Goal: Use online tool/utility: Utilize a website feature to perform a specific function

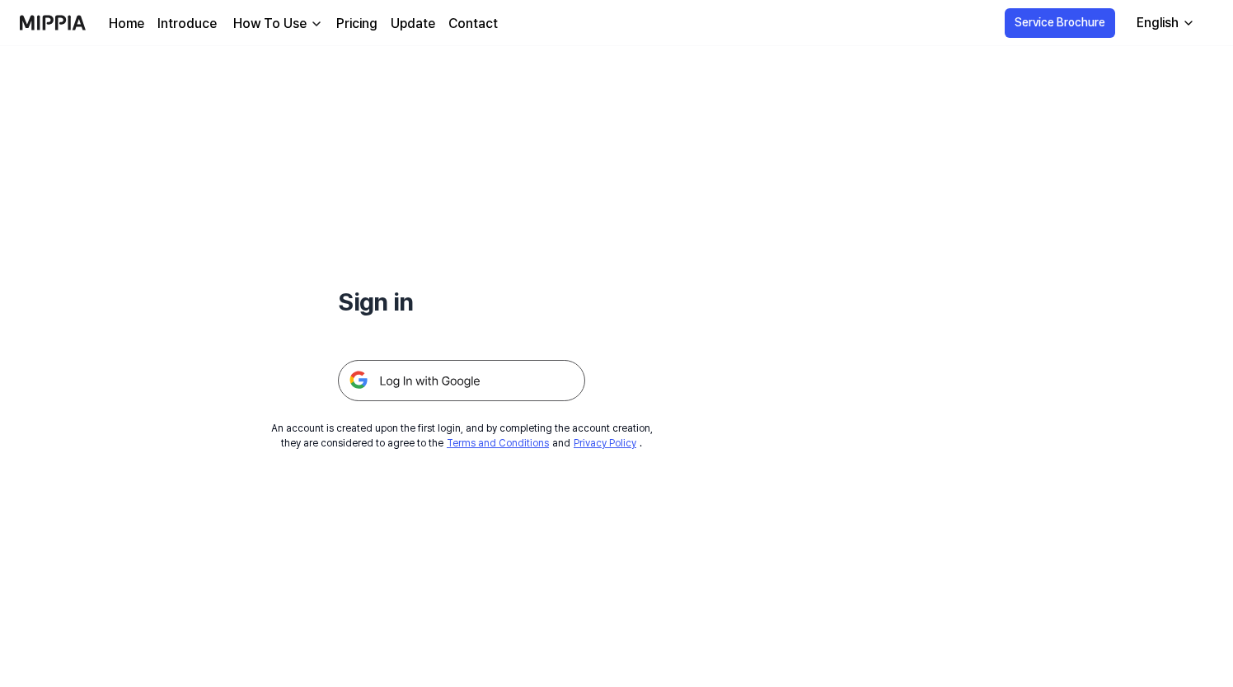
click at [452, 373] on img at bounding box center [461, 380] width 247 height 41
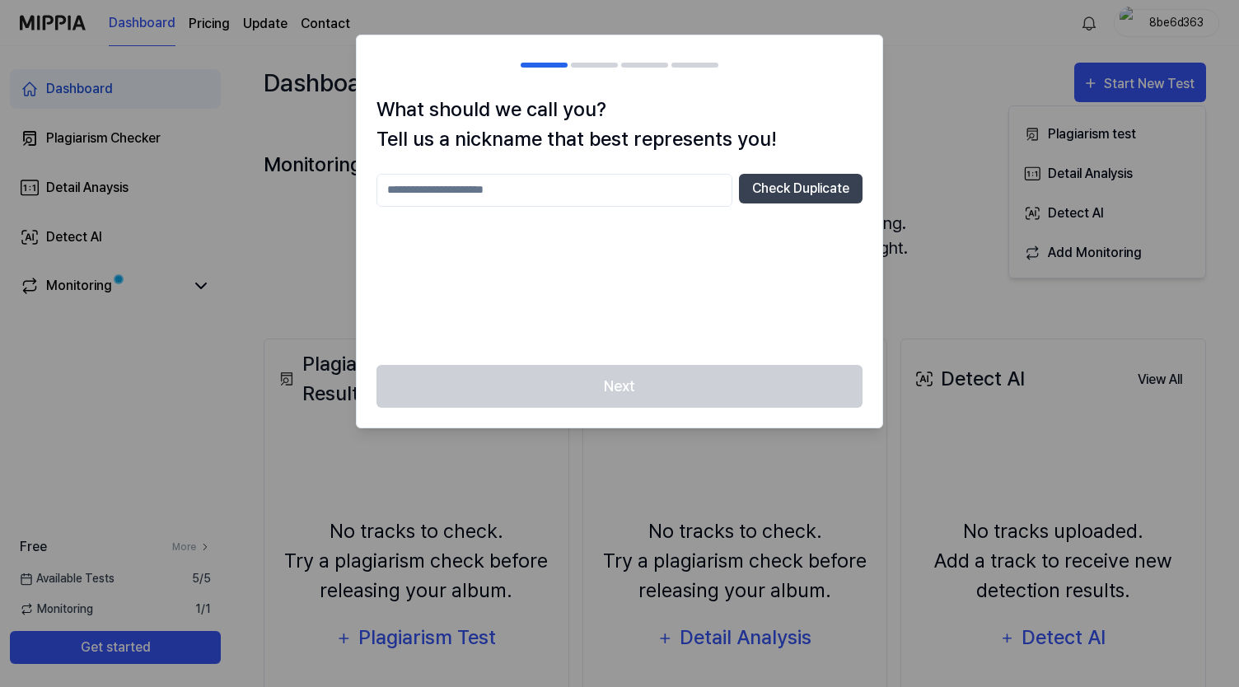
click at [616, 195] on input "text" at bounding box center [555, 190] width 356 height 33
click at [1009, 129] on div at bounding box center [619, 343] width 1239 height 687
click at [562, 189] on input "text" at bounding box center [555, 190] width 356 height 33
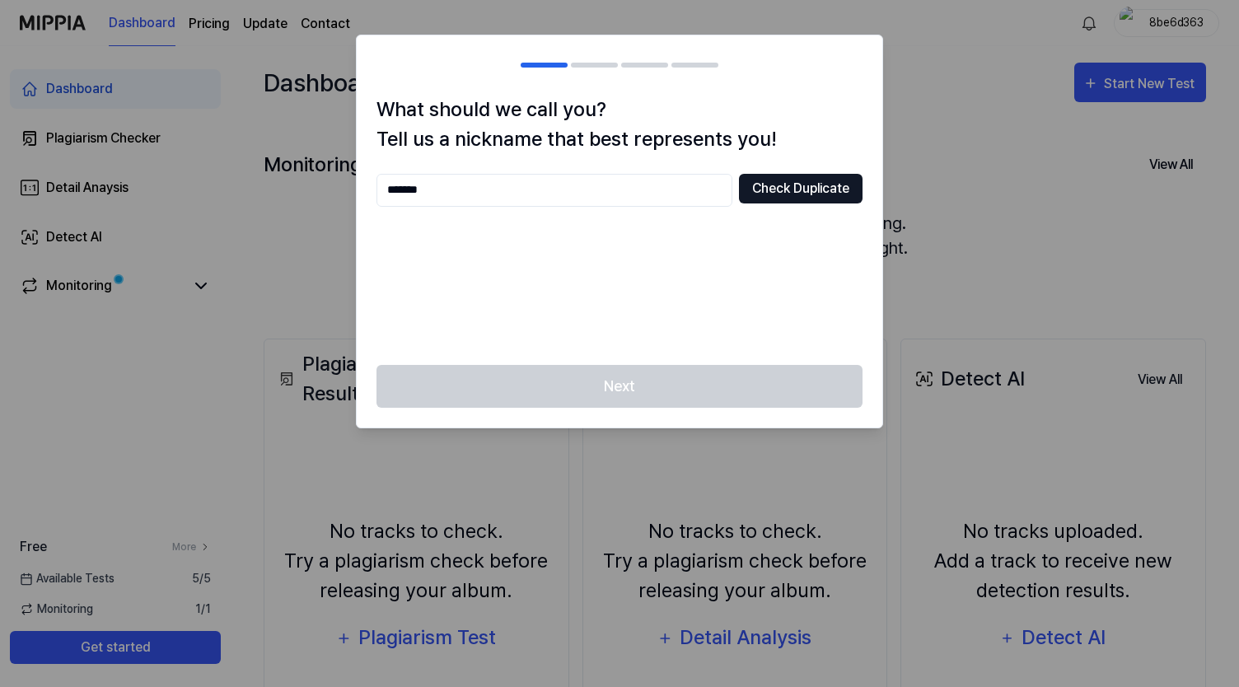
type input "*******"
click at [751, 178] on button "Check Duplicate" at bounding box center [801, 189] width 124 height 30
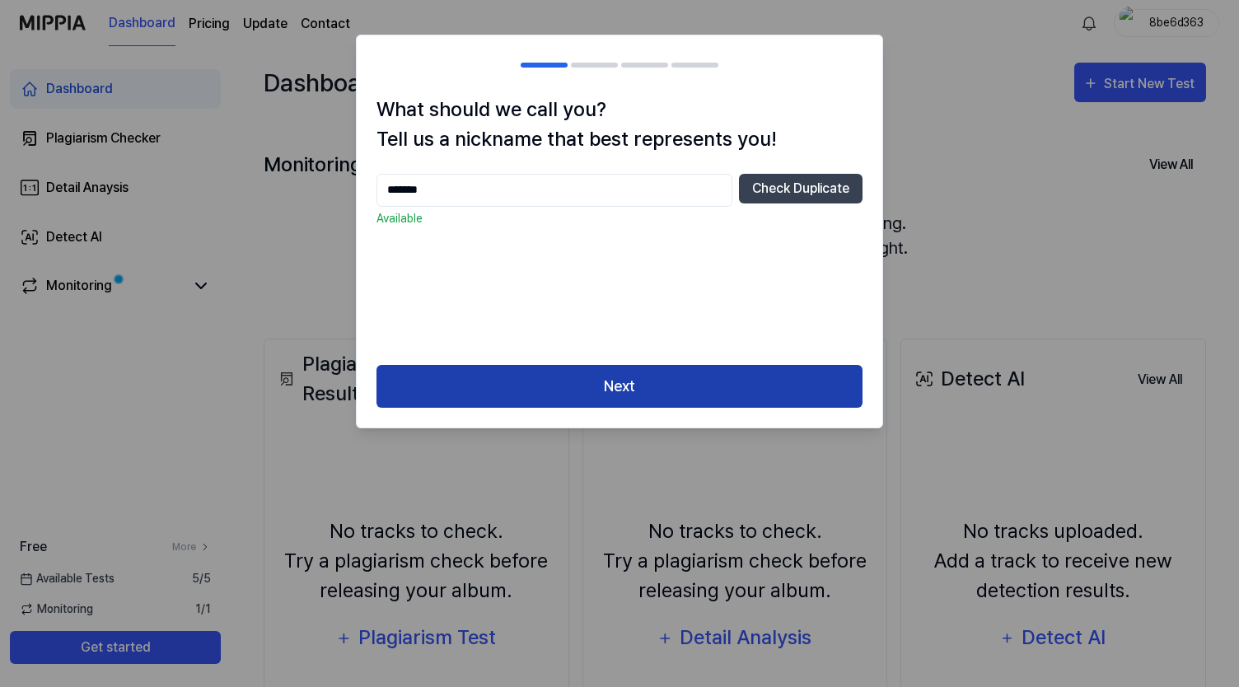
click at [641, 381] on button "Next" at bounding box center [620, 387] width 486 height 44
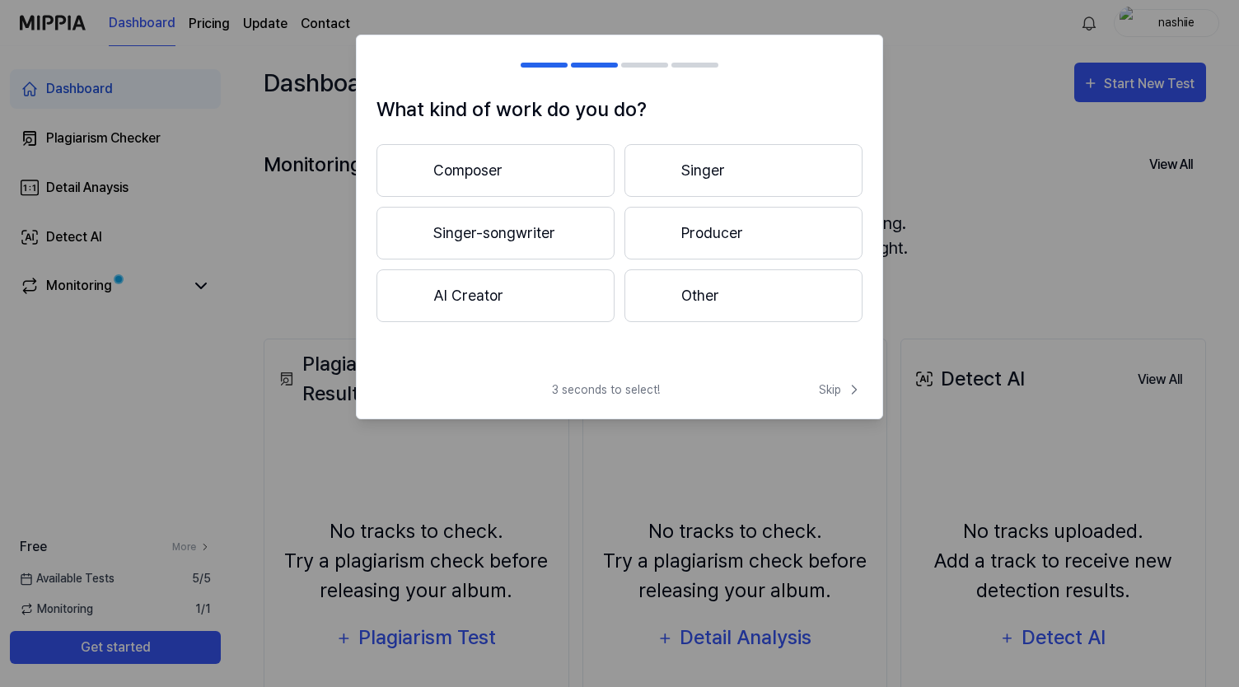
click at [550, 228] on button "Singer-songwriter" at bounding box center [496, 233] width 238 height 53
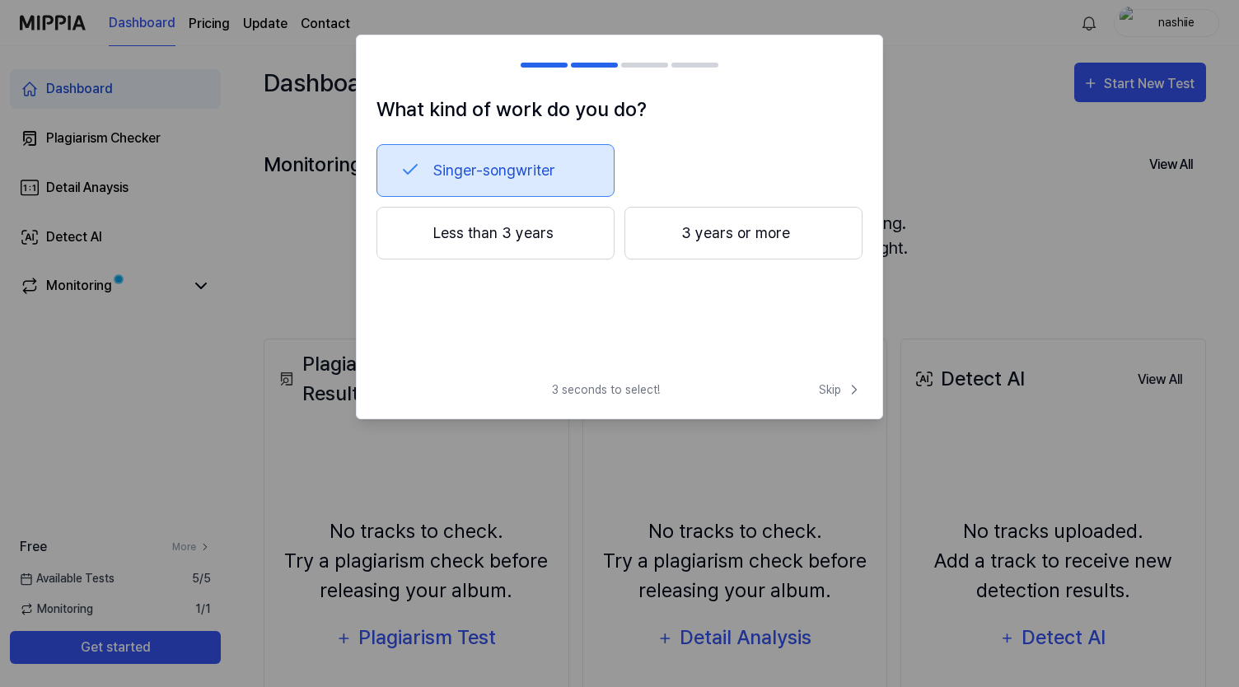
click at [552, 234] on button "Less than 3 years" at bounding box center [496, 233] width 238 height 53
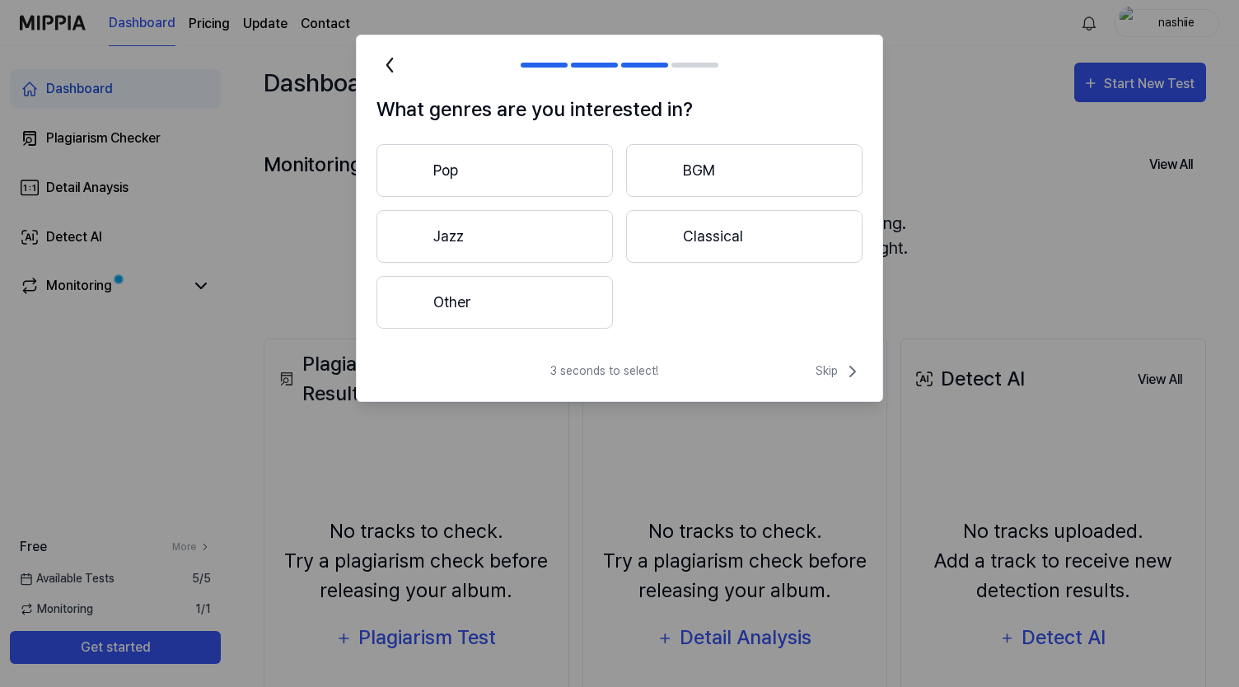
click at [578, 294] on button "Other" at bounding box center [495, 302] width 237 height 53
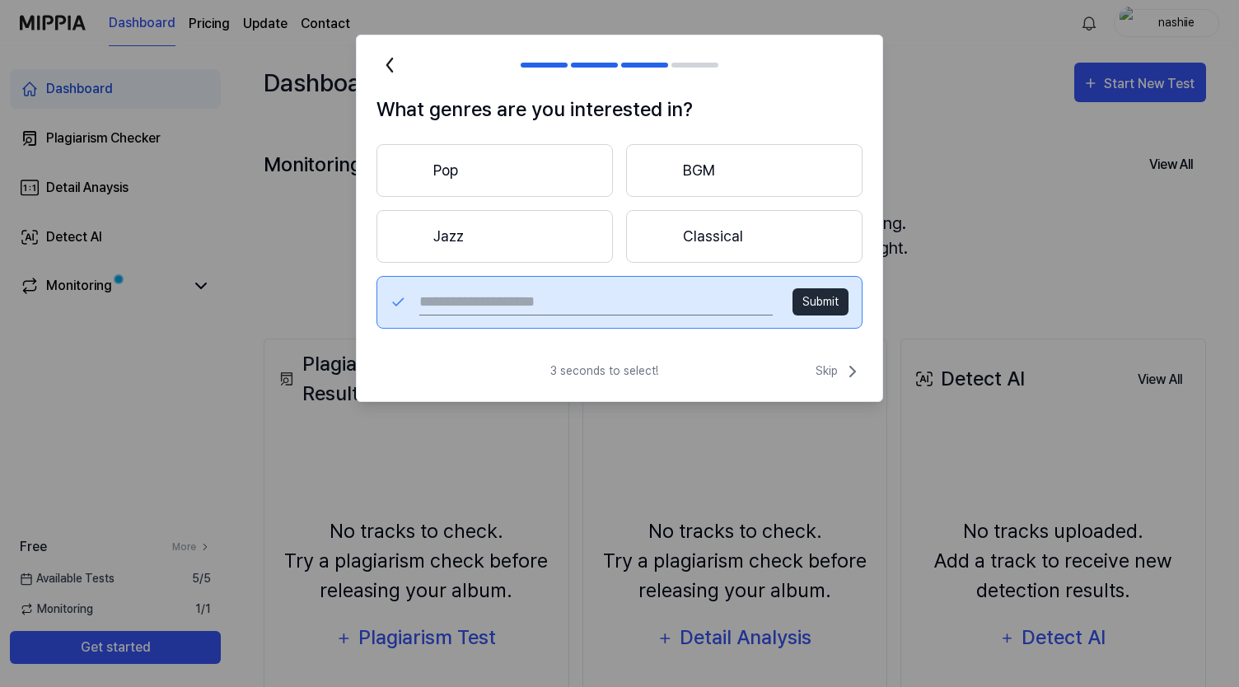
click at [661, 309] on input "text" at bounding box center [596, 302] width 354 height 26
type input "***"
click at [807, 300] on button "Submit" at bounding box center [821, 301] width 56 height 27
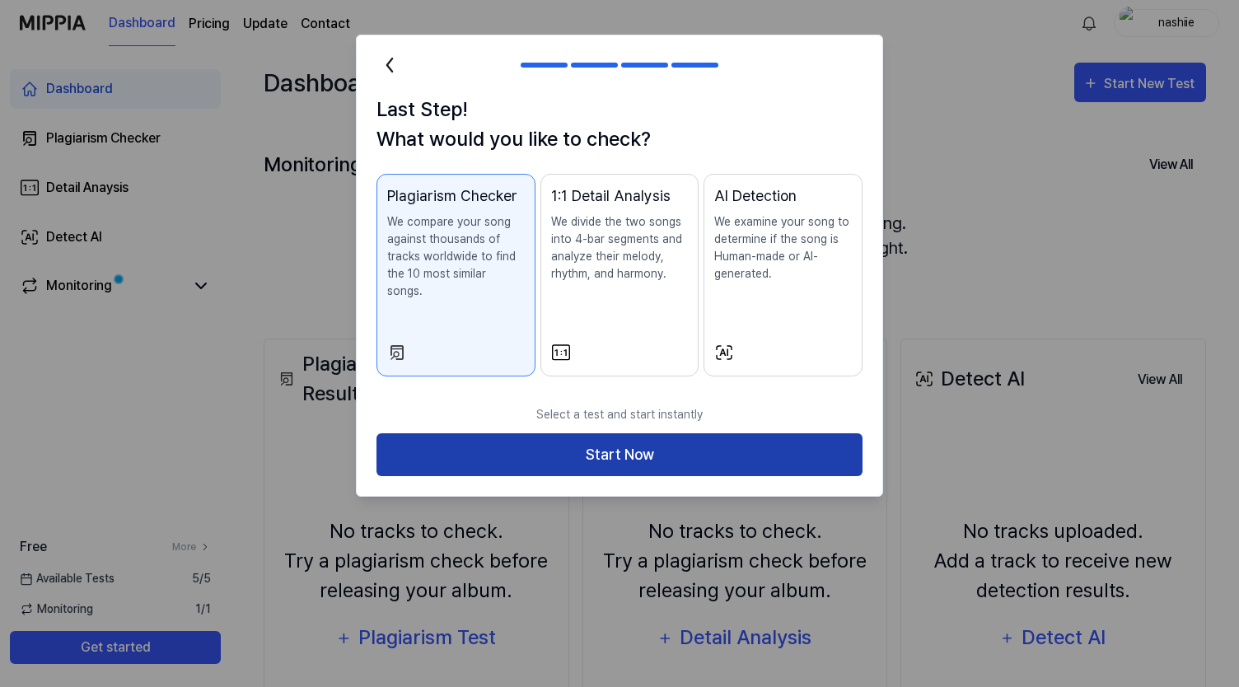
click at [684, 433] on button "Start Now" at bounding box center [620, 455] width 486 height 44
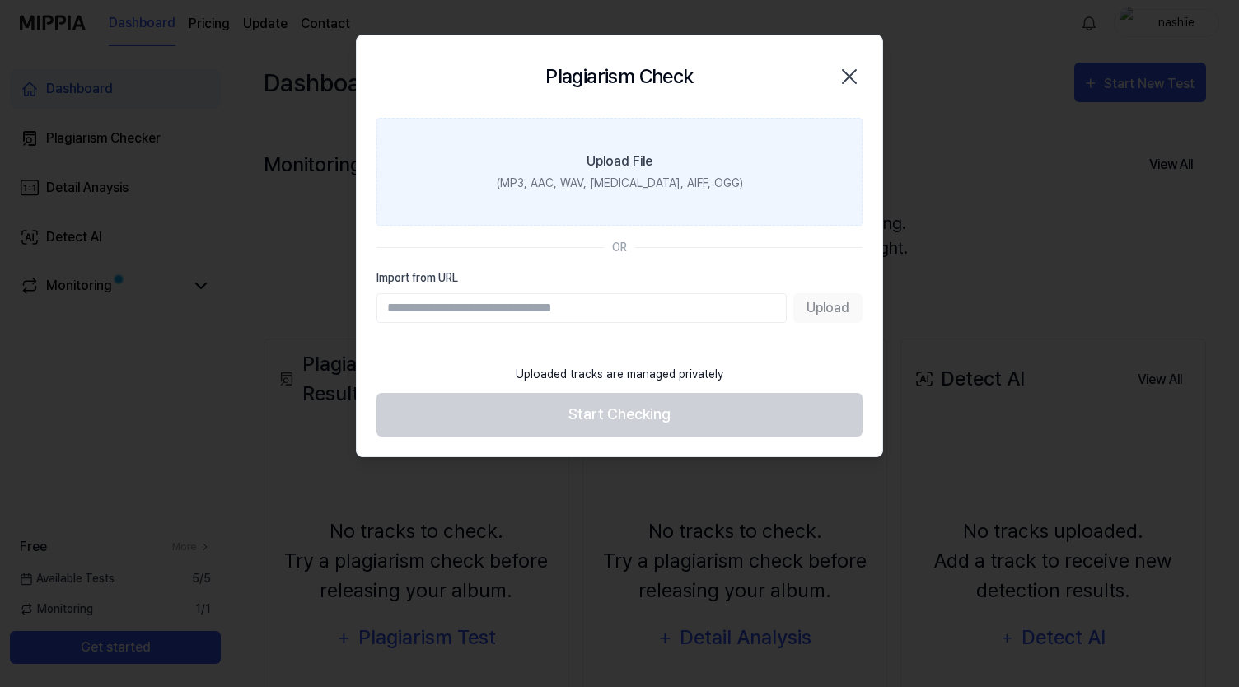
click at [632, 162] on div "Upload File" at bounding box center [620, 162] width 66 height 20
click at [0, 0] on input "Upload File (MP3, AAC, WAV, [MEDICAL_DATA], AIFF, OGG)" at bounding box center [0, 0] width 0 height 0
